Goal: Task Accomplishment & Management: Manage account settings

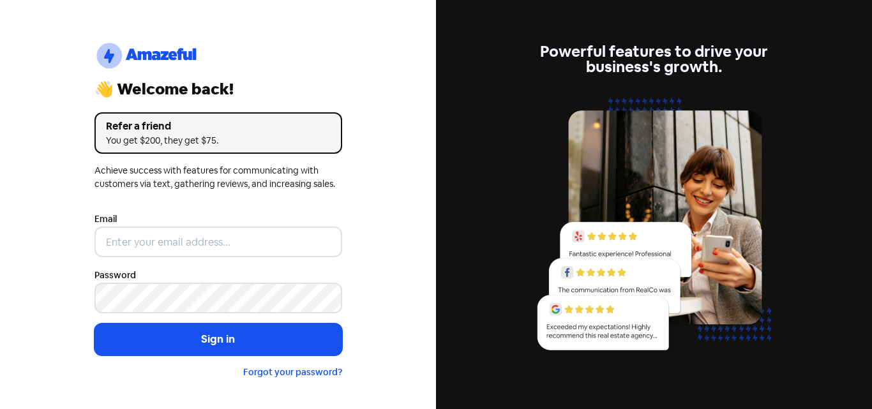
click at [174, 252] on input "email" at bounding box center [218, 242] width 248 height 31
type input "[EMAIL_ADDRESS][DOMAIN_NAME]"
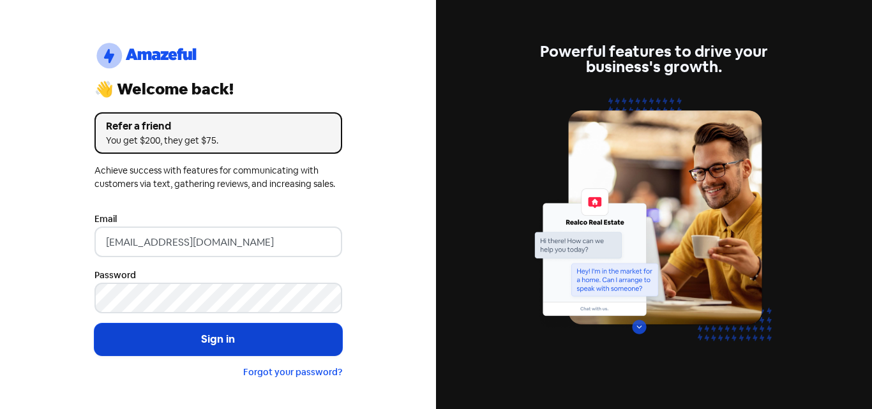
click at [211, 338] on button "Sign in" at bounding box center [218, 340] width 248 height 32
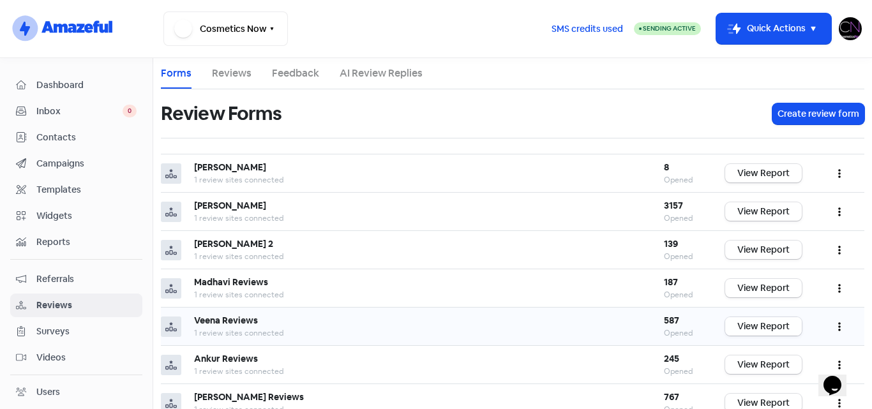
click at [755, 328] on link "View Report" at bounding box center [763, 326] width 77 height 19
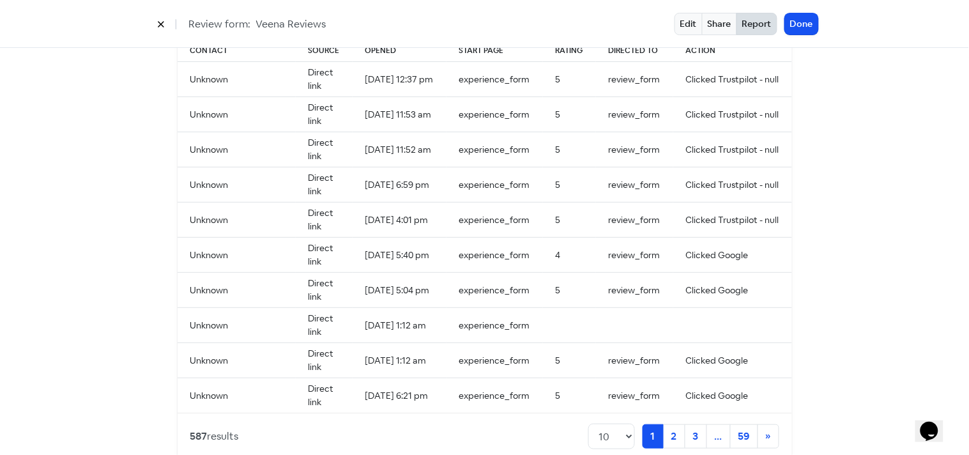
scroll to position [1316, 0]
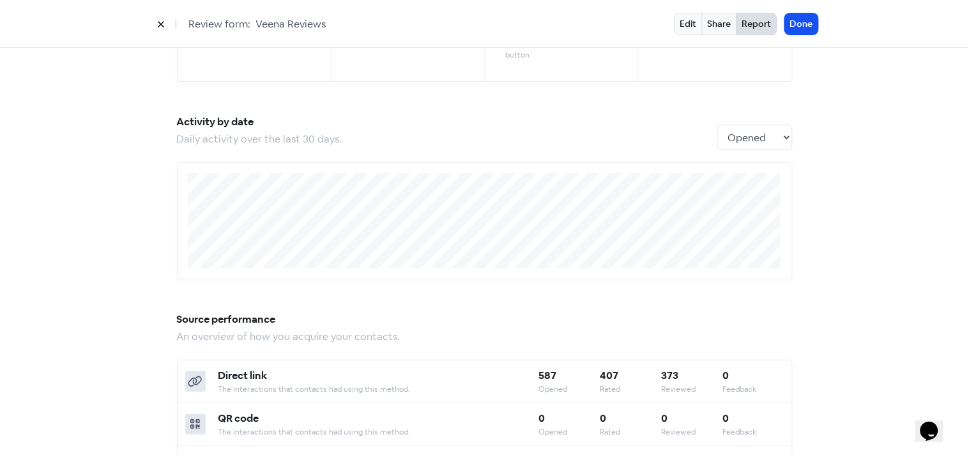
scroll to position [0, 0]
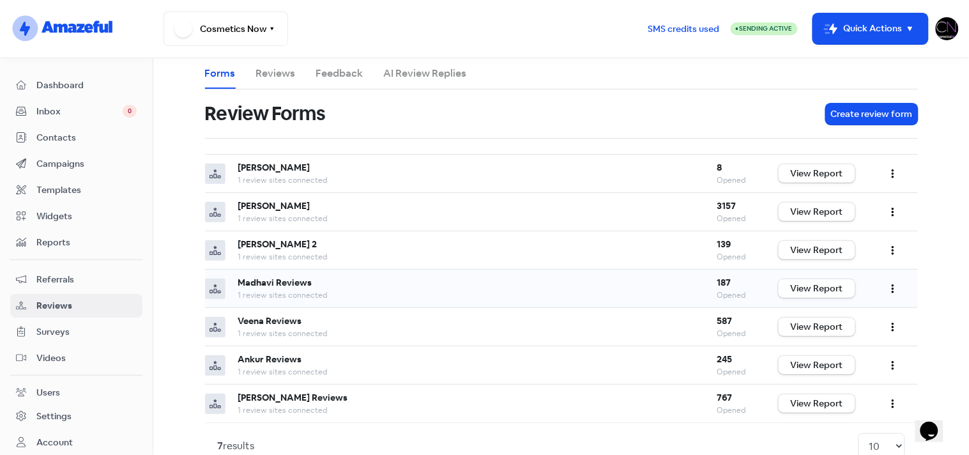
click at [805, 285] on link "View Report" at bounding box center [816, 288] width 77 height 19
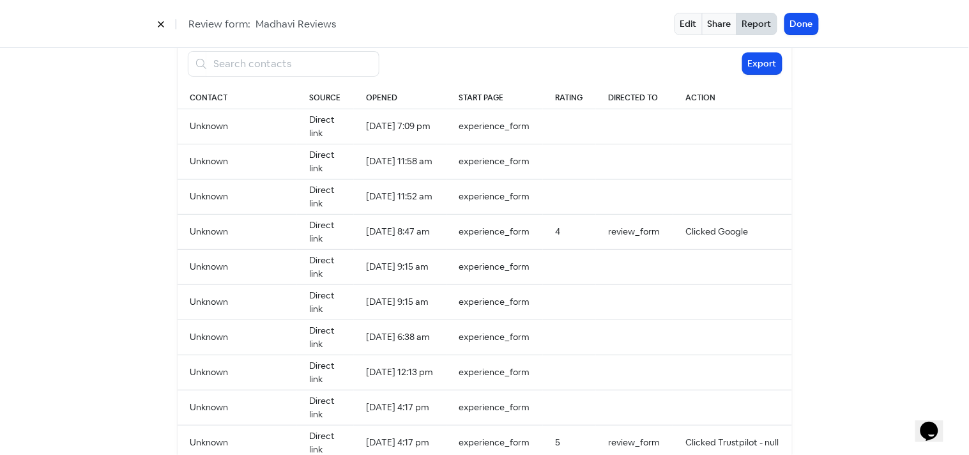
scroll to position [1277, 0]
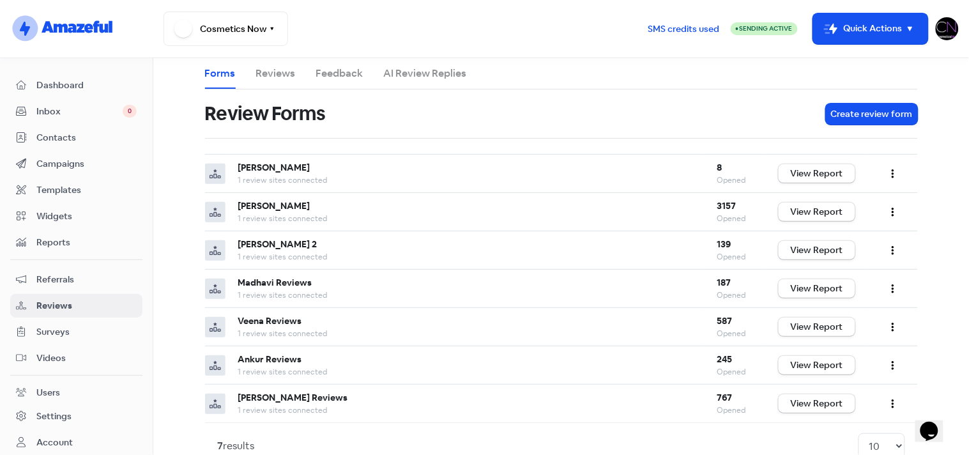
click at [872, 31] on img at bounding box center [946, 28] width 23 height 23
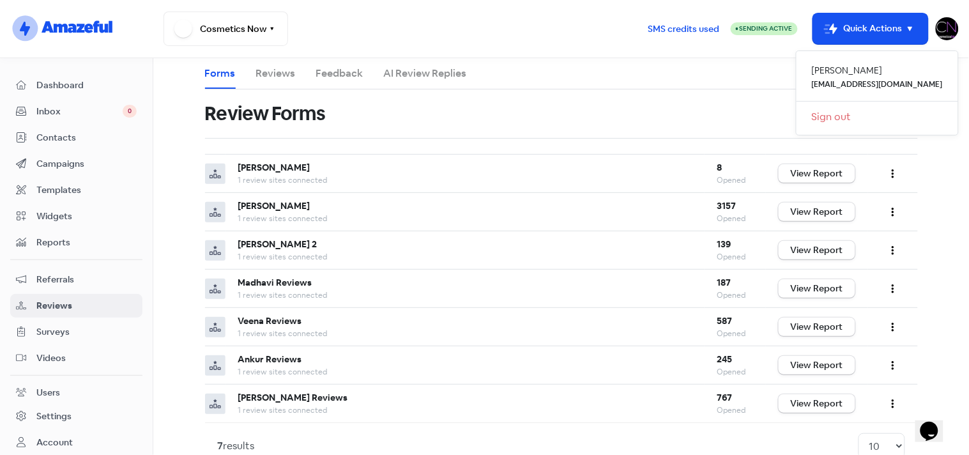
click at [872, 119] on link "Sign out" at bounding box center [877, 117] width 162 height 20
